Goal: Transaction & Acquisition: Purchase product/service

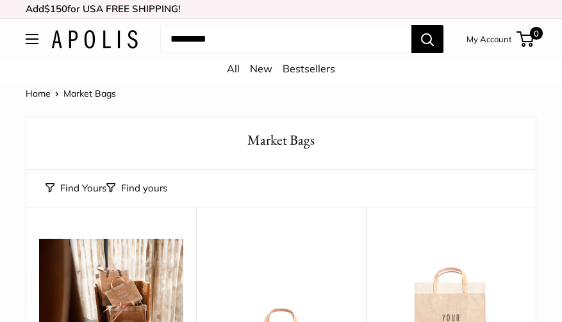
click at [33, 41] on span "Open menu" at bounding box center [32, 39] width 4 height 4
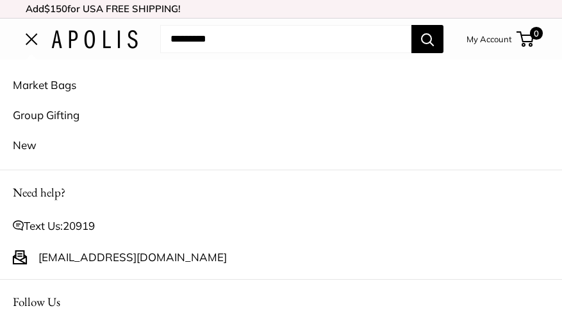
click at [33, 41] on span "Open menu" at bounding box center [32, 39] width 12 height 12
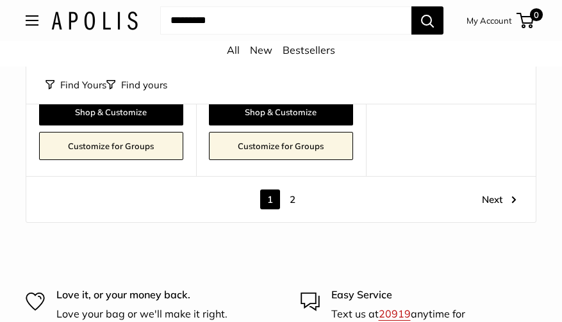
scroll to position [5597, 0]
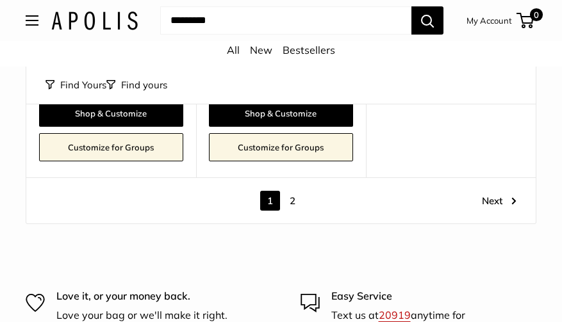
click at [294, 191] on link "2" at bounding box center [293, 201] width 20 height 20
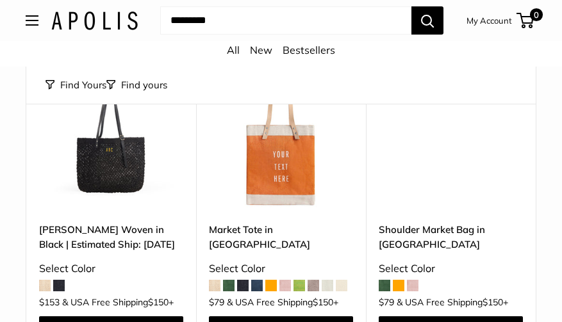
scroll to position [916, 0]
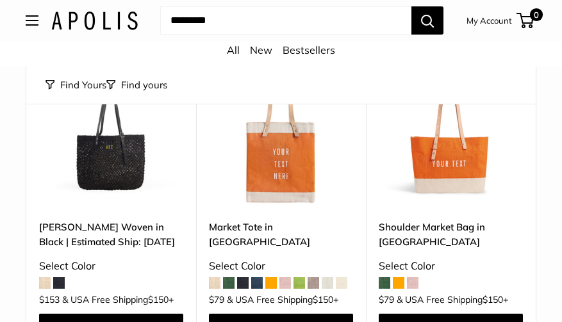
click at [0, 0] on img at bounding box center [0, 0] width 0 height 0
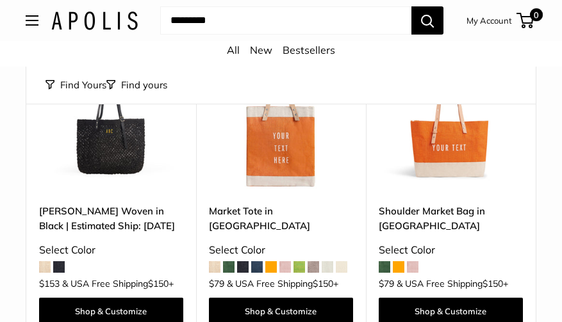
click at [243, 261] on span at bounding box center [243, 267] width 12 height 12
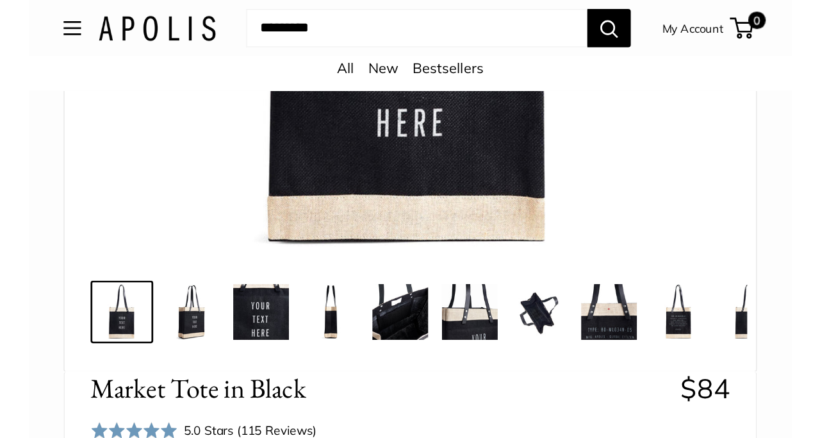
scroll to position [402, 0]
